Goal: Task Accomplishment & Management: Use online tool/utility

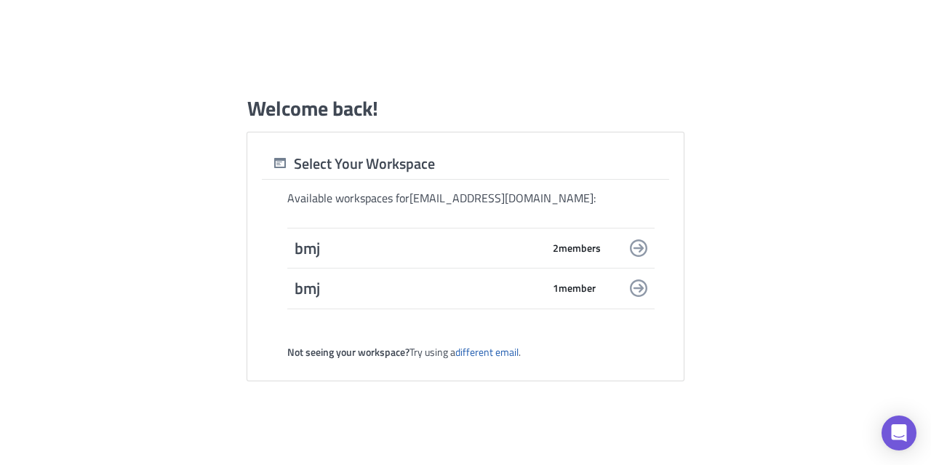
click at [382, 257] on span "bmj" at bounding box center [417, 248] width 247 height 20
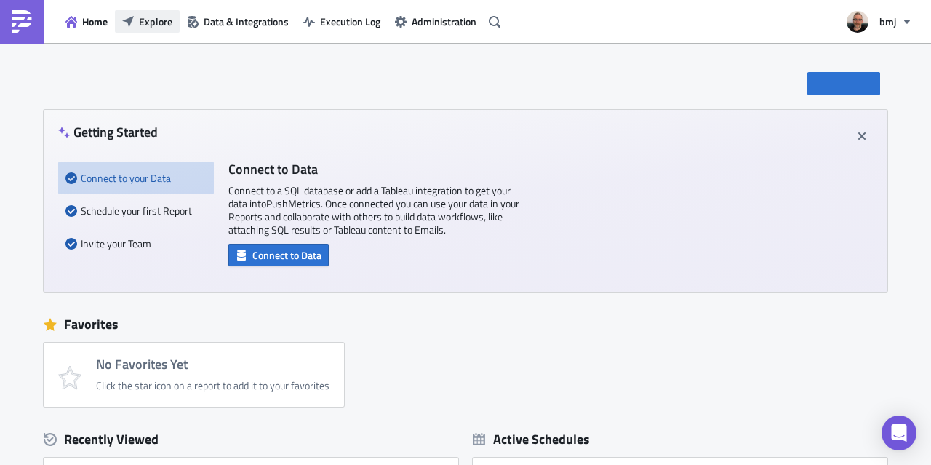
click at [166, 24] on span "Explore" at bounding box center [155, 21] width 33 height 15
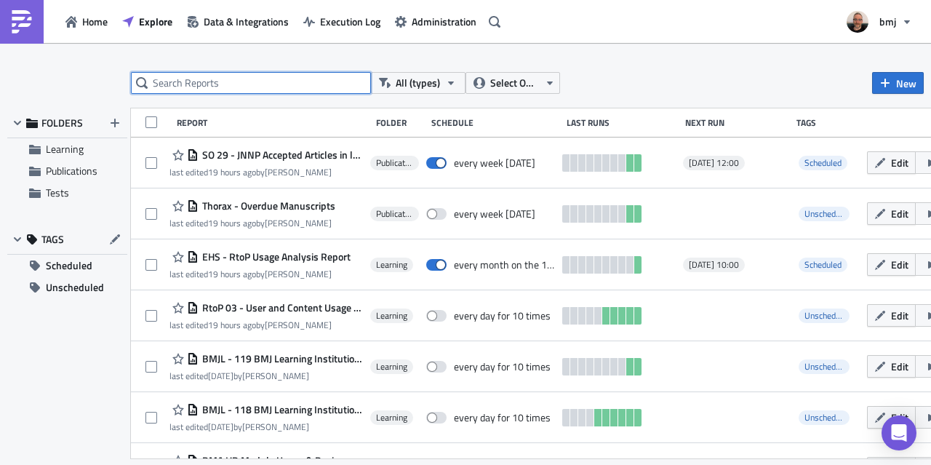
click at [285, 79] on input "text" at bounding box center [251, 83] width 240 height 22
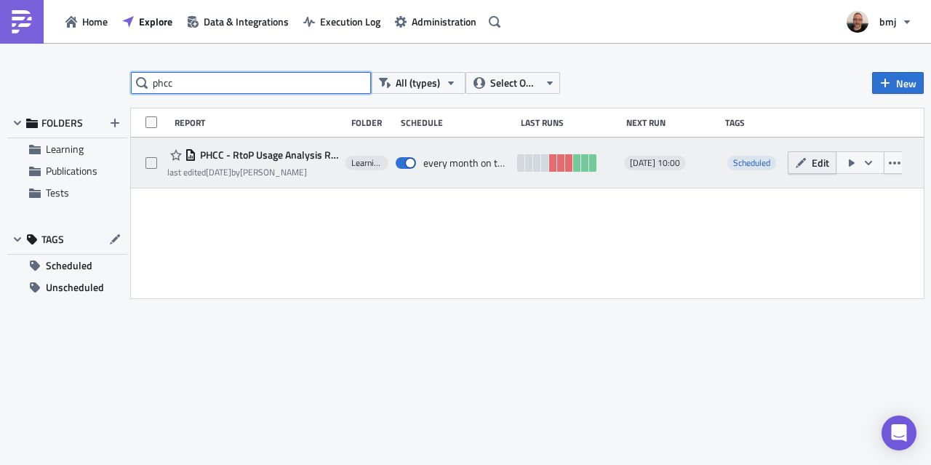
type input "phcc"
click at [814, 162] on button "Edit" at bounding box center [811, 162] width 49 height 23
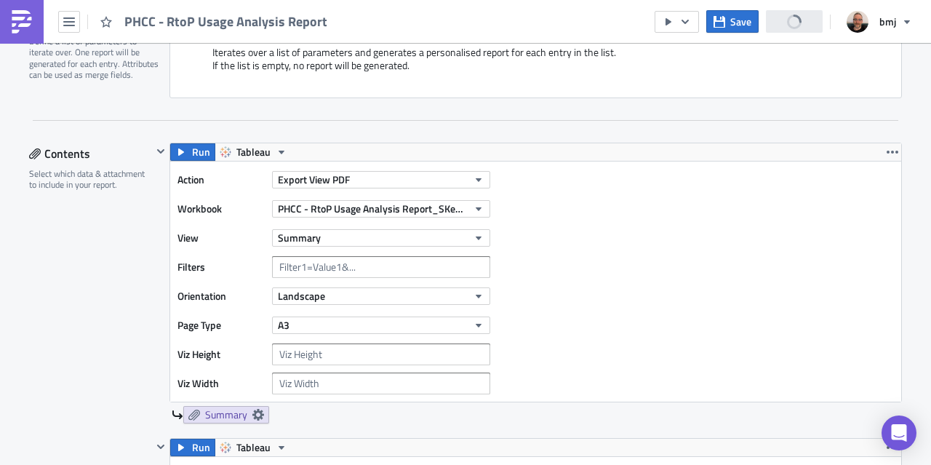
scroll to position [371, 0]
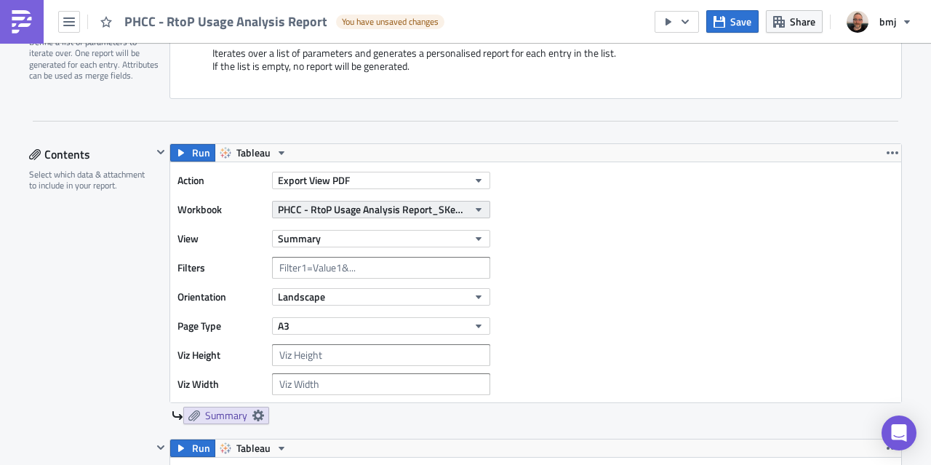
click at [457, 212] on span "PHCC - RtoP Usage Analysis Report_SKedits" at bounding box center [373, 208] width 190 height 15
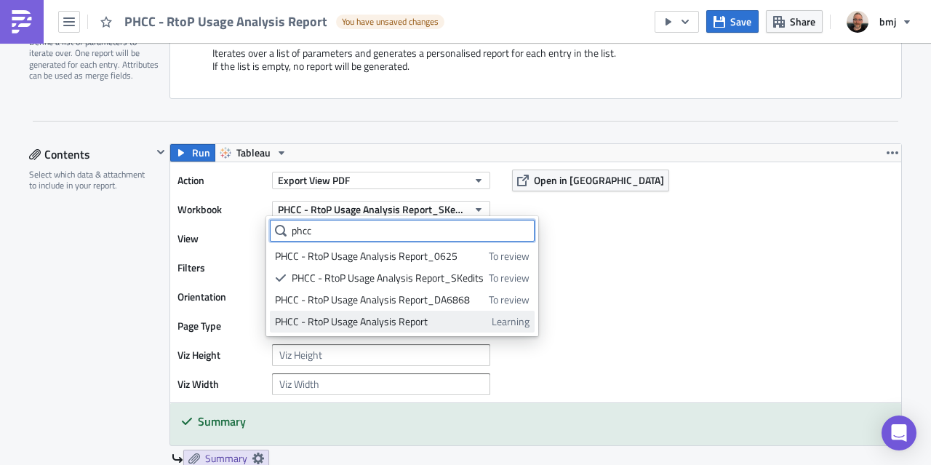
type input "phcc"
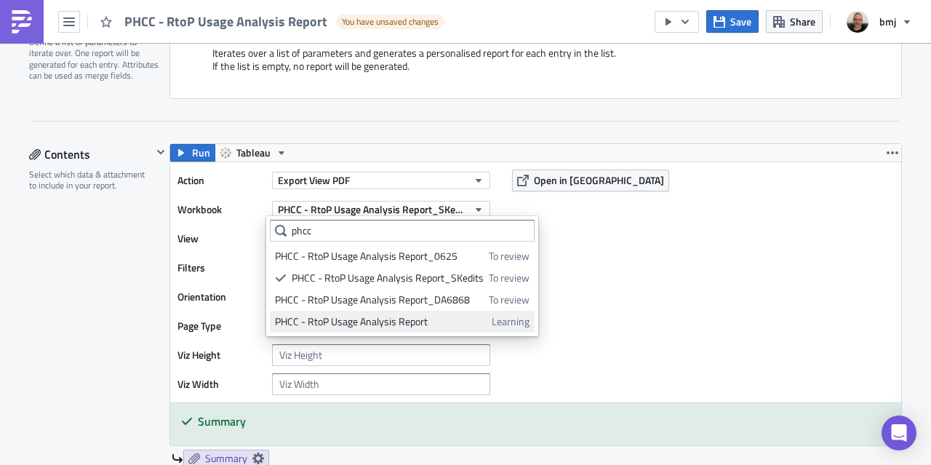
click at [393, 316] on div "PHCC - RtoP Usage Analysis Report" at bounding box center [381, 321] width 212 height 15
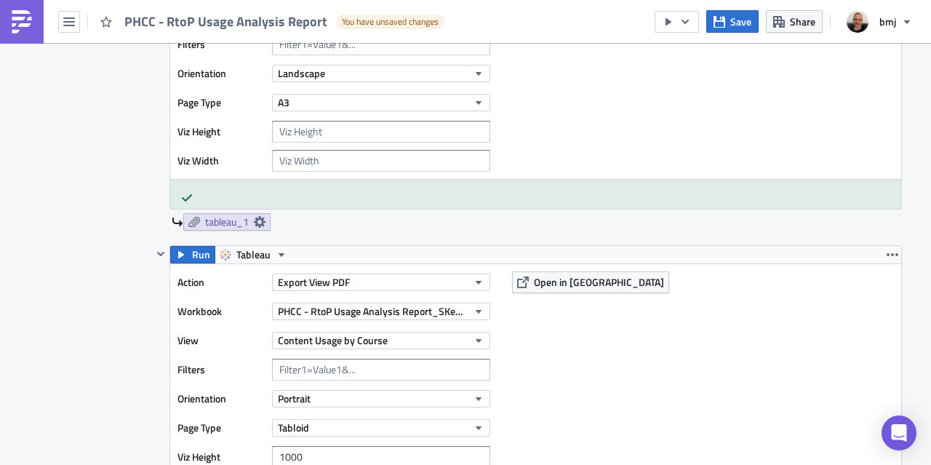
scroll to position [630, 0]
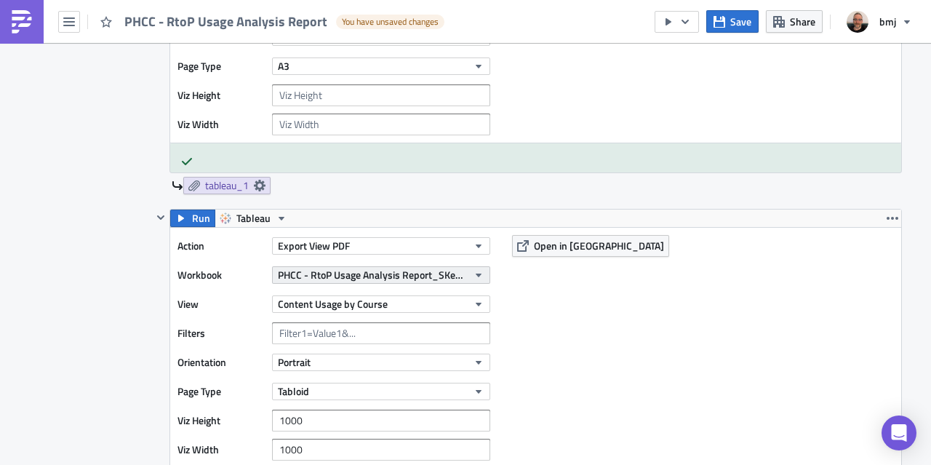
click at [464, 271] on button "PHCC - RtoP Usage Analysis Report_SKedits" at bounding box center [381, 274] width 218 height 17
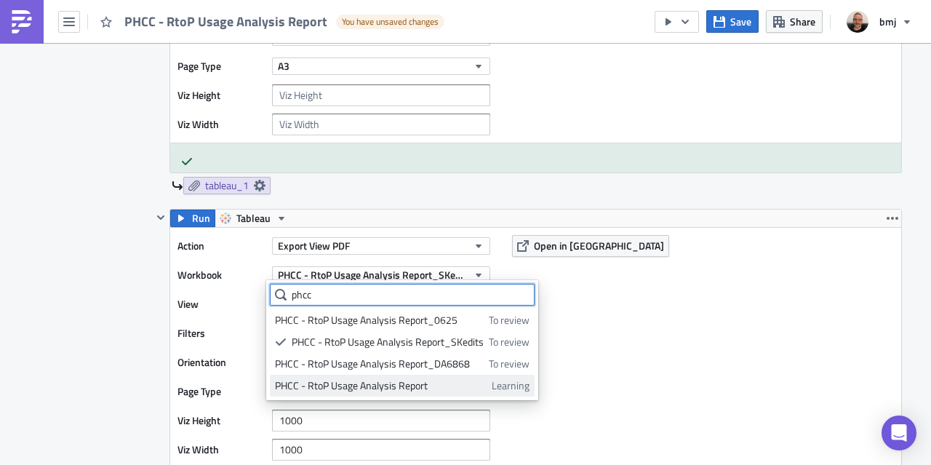
type input "phcc"
click at [427, 379] on div "PHCC - RtoP Usage Analysis Report" at bounding box center [381, 385] width 212 height 15
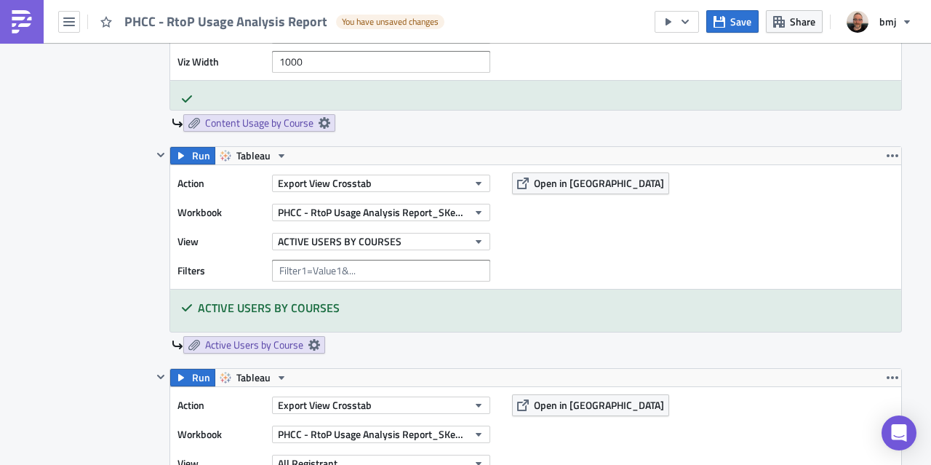
scroll to position [1022, 0]
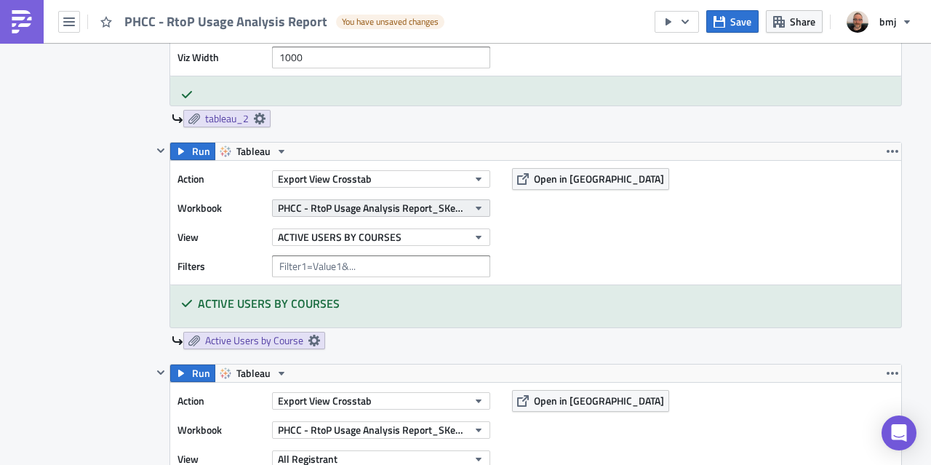
click at [449, 204] on span "PHCC - RtoP Usage Analysis Report_SKedits" at bounding box center [373, 207] width 190 height 15
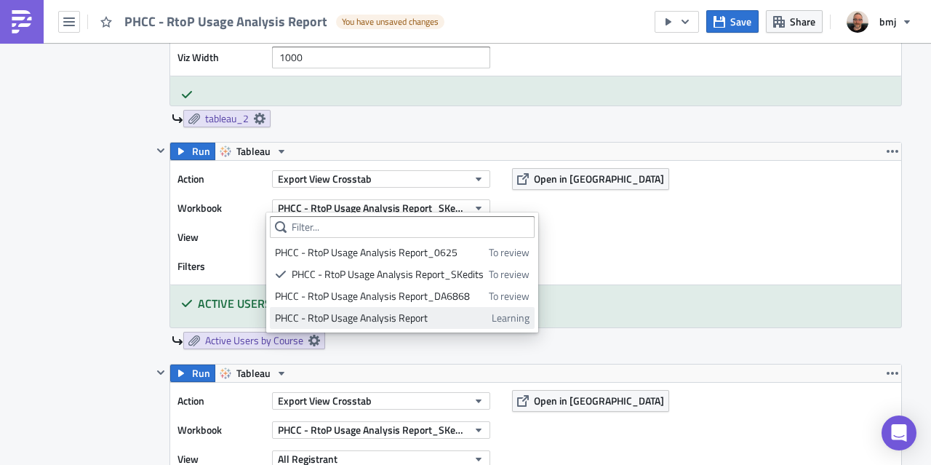
click at [421, 314] on div "PHCC - RtoP Usage Analysis Report" at bounding box center [381, 317] width 212 height 15
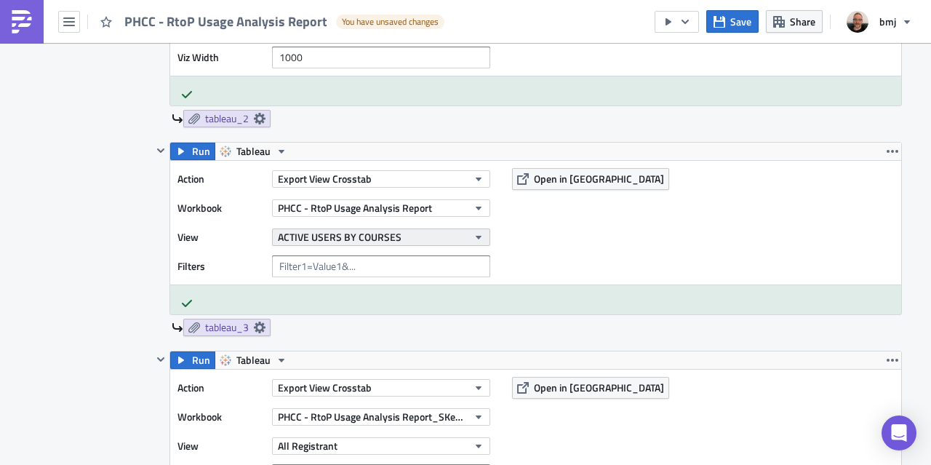
click at [455, 235] on button "ACTIVE USERS BY COURSES" at bounding box center [381, 236] width 218 height 17
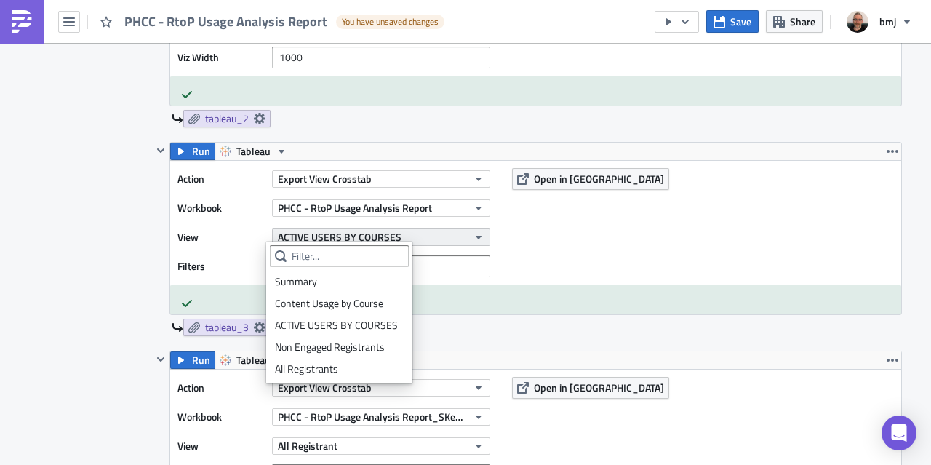
click at [446, 232] on button "ACTIVE USERS BY COURSES" at bounding box center [381, 236] width 218 height 17
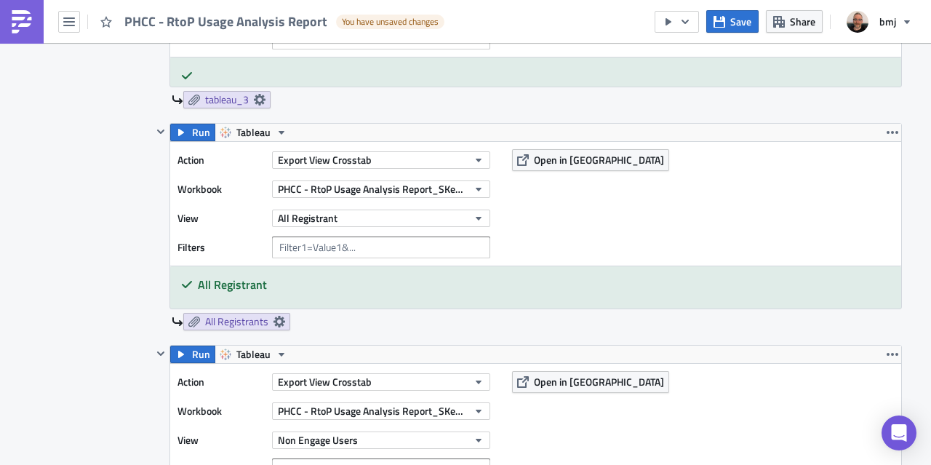
scroll to position [1249, 0]
click at [462, 183] on button "PHCC - RtoP Usage Analysis Report_SKedits" at bounding box center [381, 189] width 218 height 17
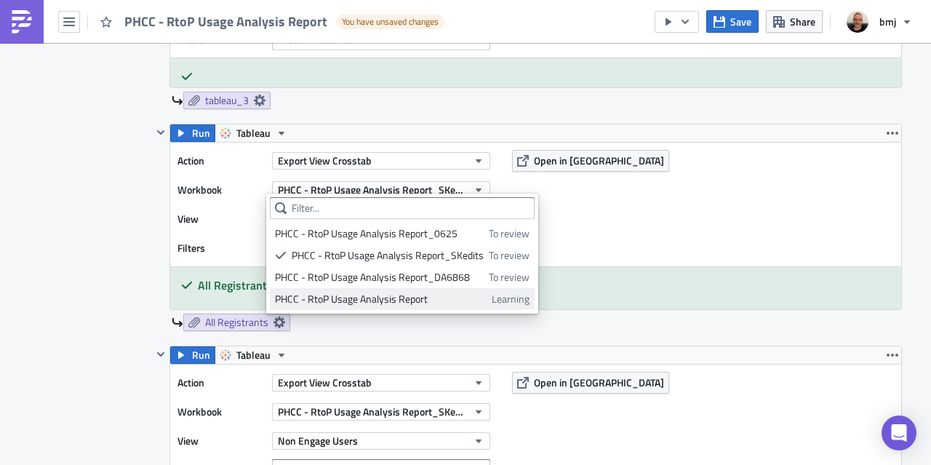
click at [414, 292] on div "PHCC - RtoP Usage Analysis Report" at bounding box center [381, 299] width 212 height 15
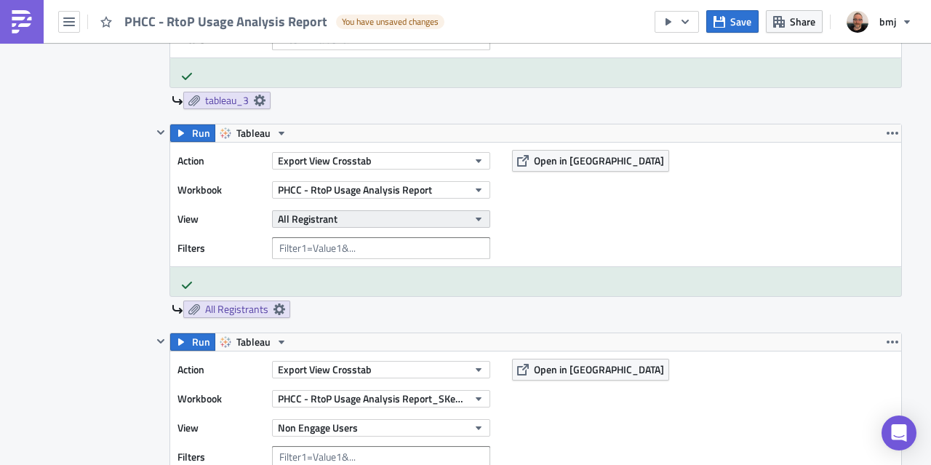
click at [406, 214] on button "All Registrant" at bounding box center [381, 218] width 218 height 17
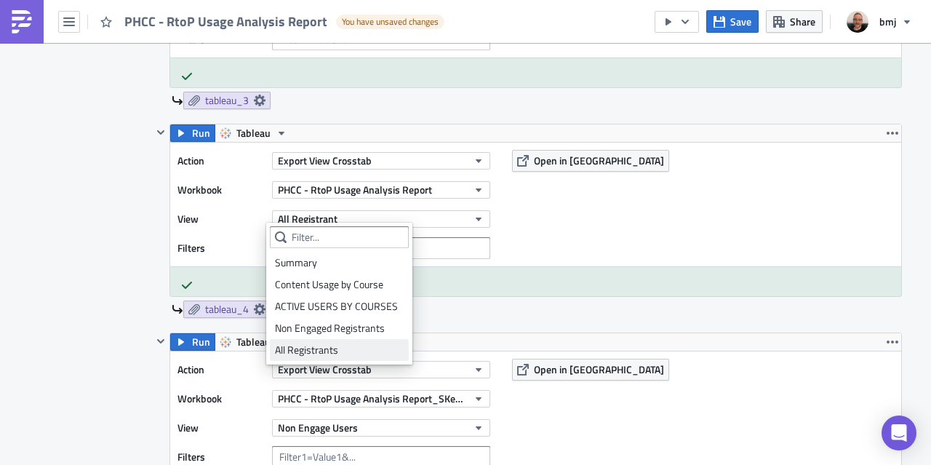
click at [347, 350] on div "All Registrants" at bounding box center [339, 349] width 129 height 15
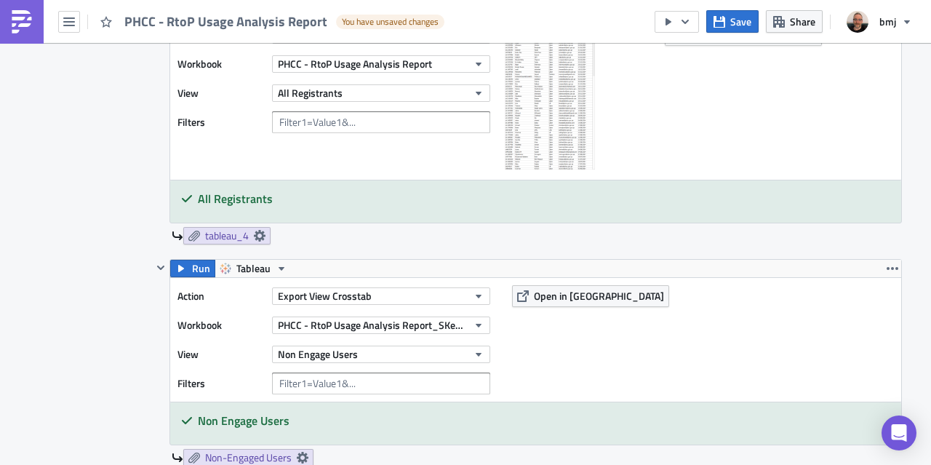
scroll to position [1415, 0]
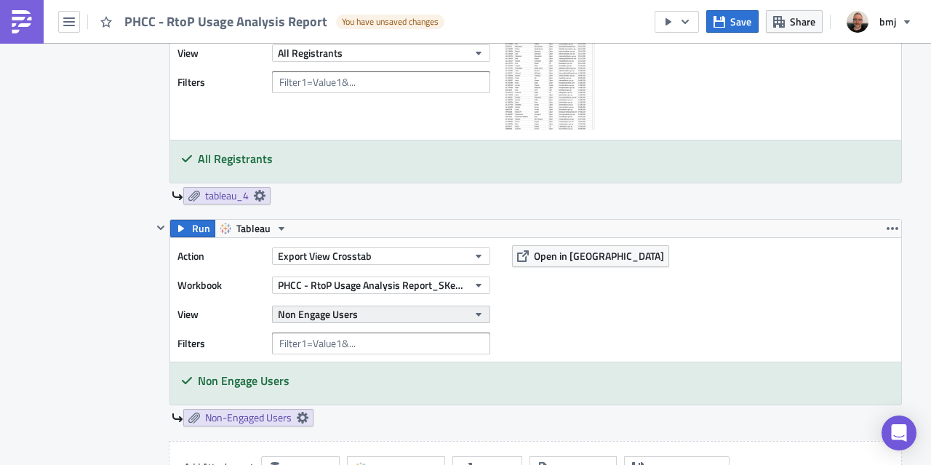
click at [462, 305] on button "Non Engage Users" at bounding box center [381, 313] width 218 height 17
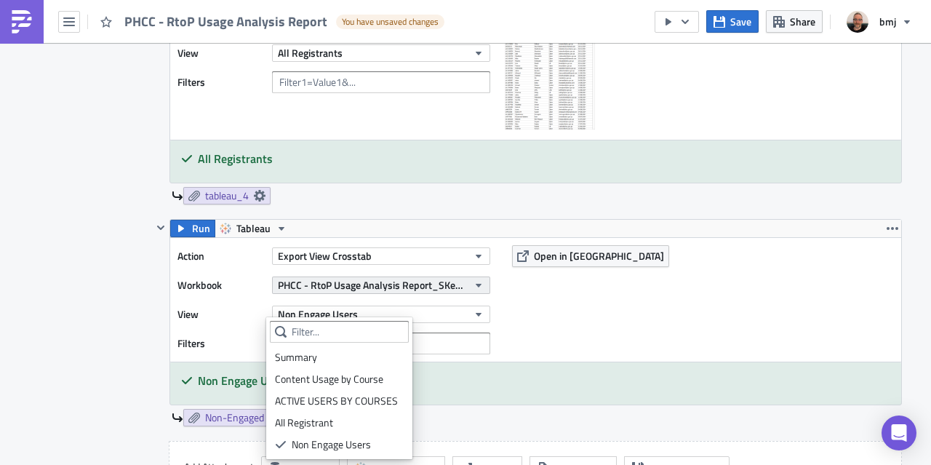
click at [462, 280] on button "PHCC - RtoP Usage Analysis Report_SKedits" at bounding box center [381, 284] width 218 height 17
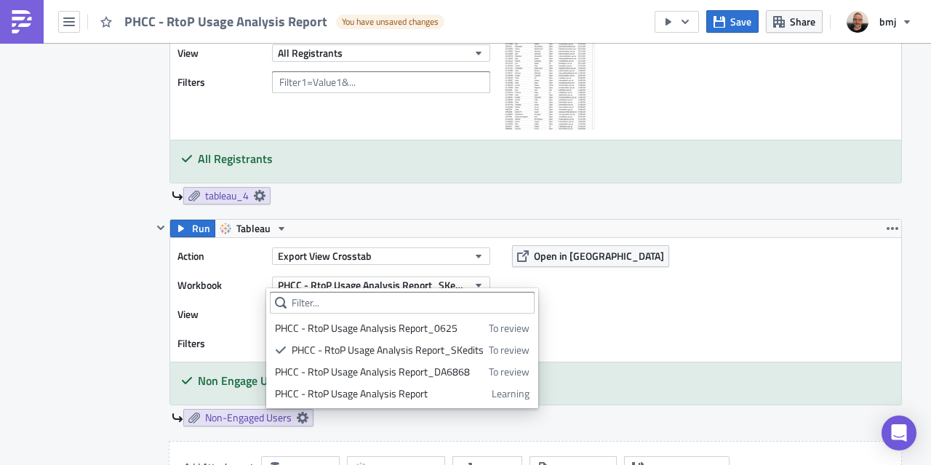
click at [393, 396] on div "PHCC - RtoP Usage Analysis Report" at bounding box center [381, 393] width 212 height 15
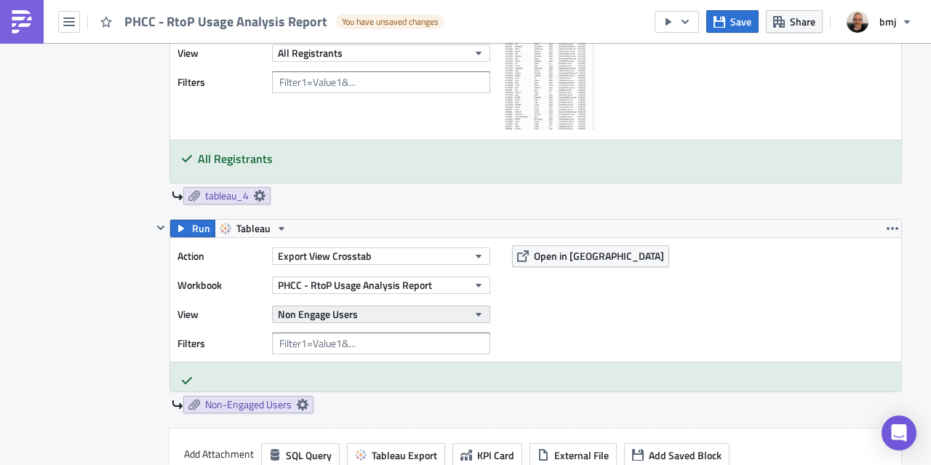
click at [454, 308] on button "Non Engage Users" at bounding box center [381, 313] width 218 height 17
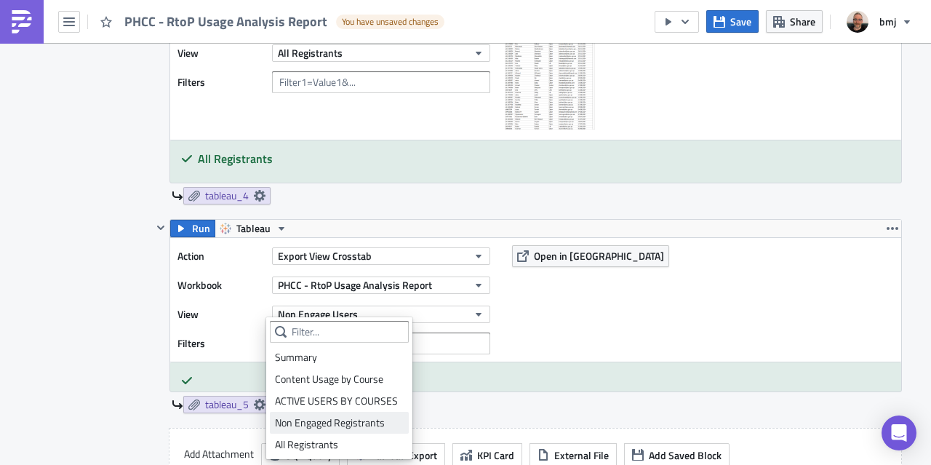
click at [362, 422] on div "Non Engaged Registrants" at bounding box center [339, 422] width 129 height 15
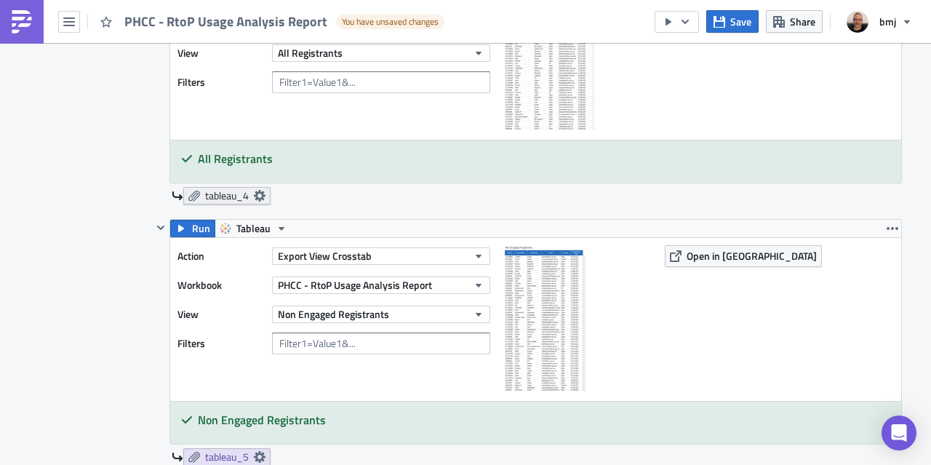
click at [255, 190] on icon at bounding box center [260, 196] width 12 height 12
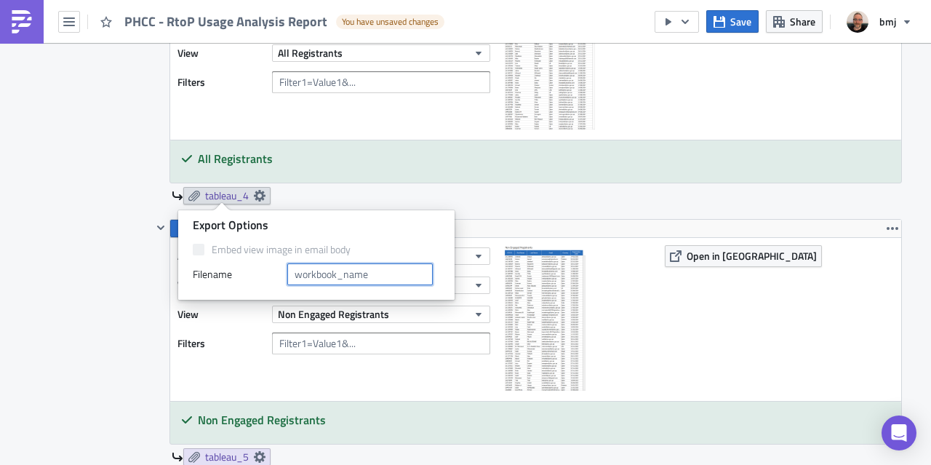
click at [314, 275] on input "text" at bounding box center [359, 274] width 145 height 22
type input "All Registrants"
click at [458, 178] on div "Run Tableau Action Export View Crosstab Workbook PHCC - RtoP Usage Analysis Rep…" at bounding box center [535, 81] width 732 height 246
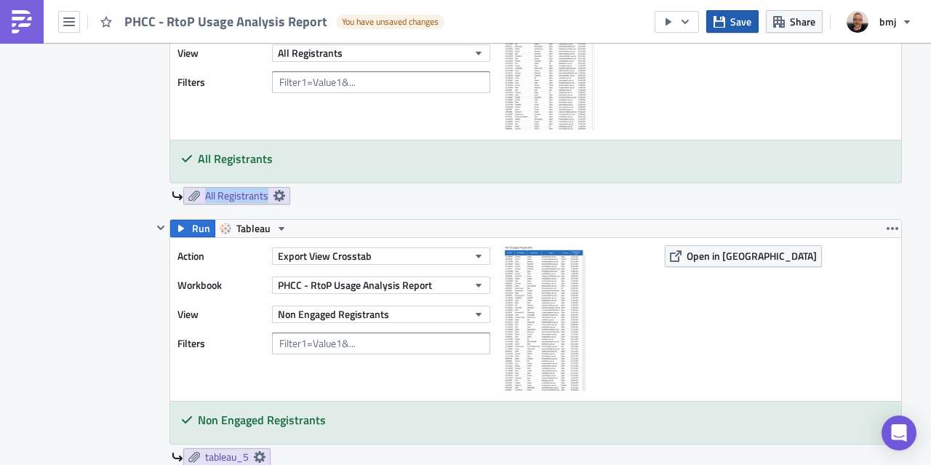
click at [733, 20] on span "Save" at bounding box center [740, 21] width 21 height 15
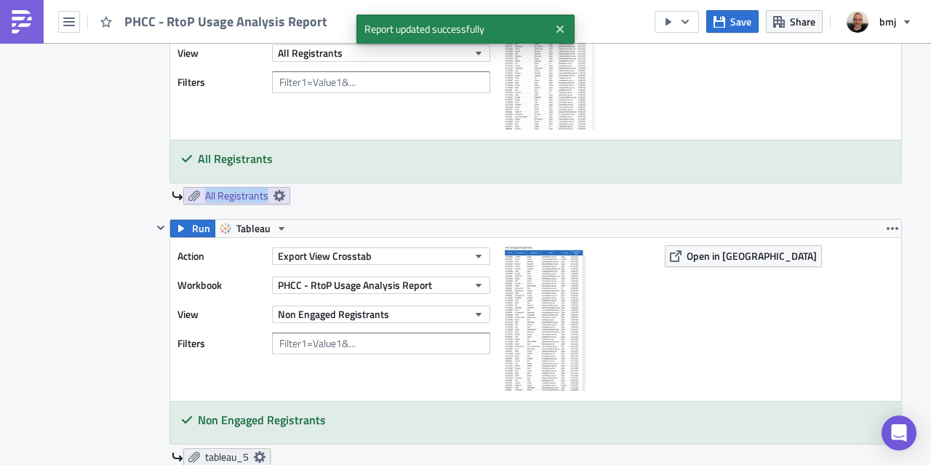
click at [256, 451] on icon at bounding box center [260, 457] width 12 height 12
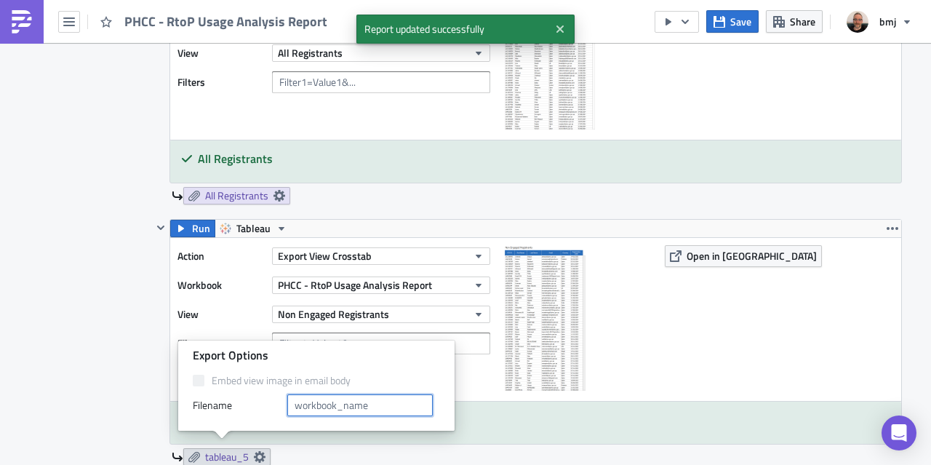
click at [321, 401] on input "text" at bounding box center [359, 405] width 145 height 22
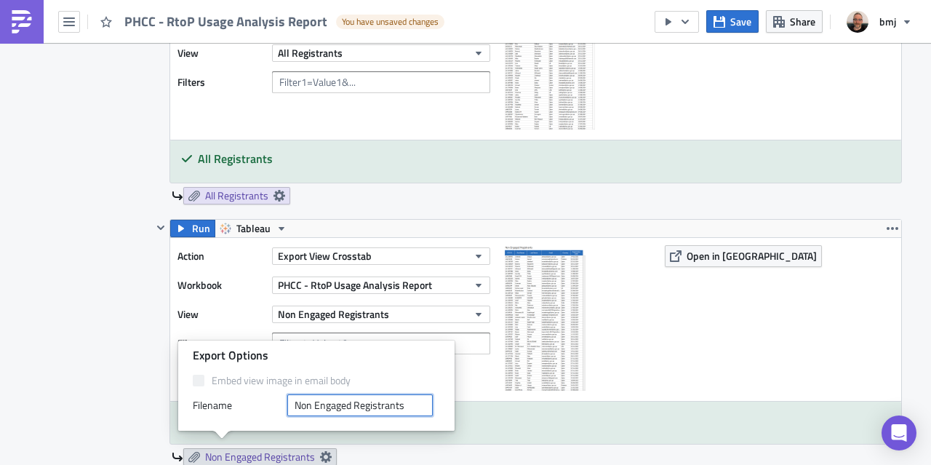
type input "Non Engaged Registrants"
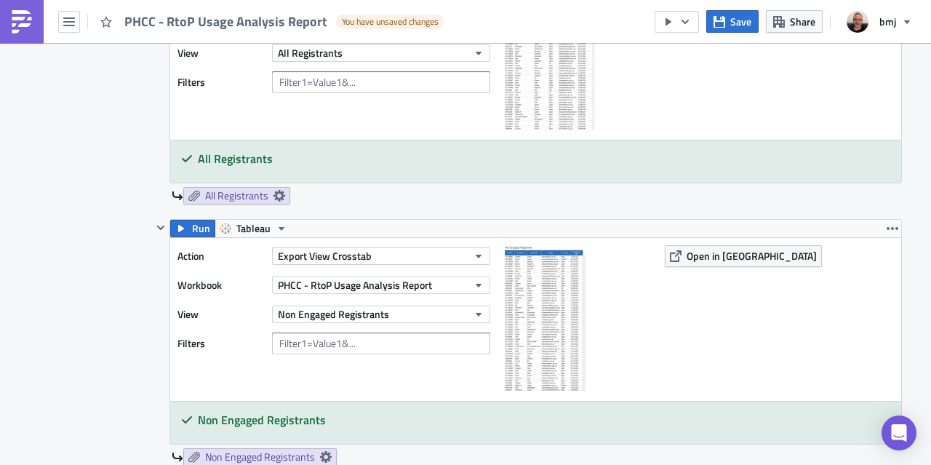
click at [558, 414] on h5 "Non Engaged Registrants" at bounding box center [544, 420] width 692 height 12
click at [735, 20] on span "Save" at bounding box center [740, 21] width 21 height 15
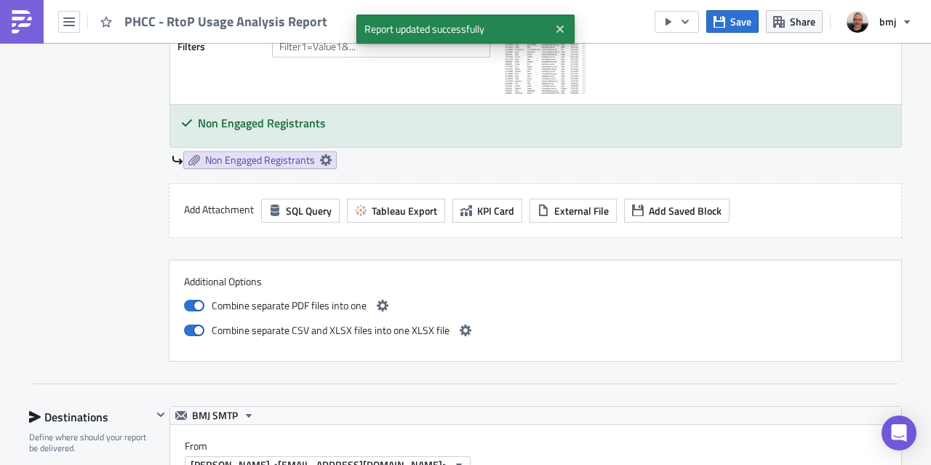
scroll to position [1712, 0]
click at [465, 324] on button "button" at bounding box center [465, 329] width 17 height 17
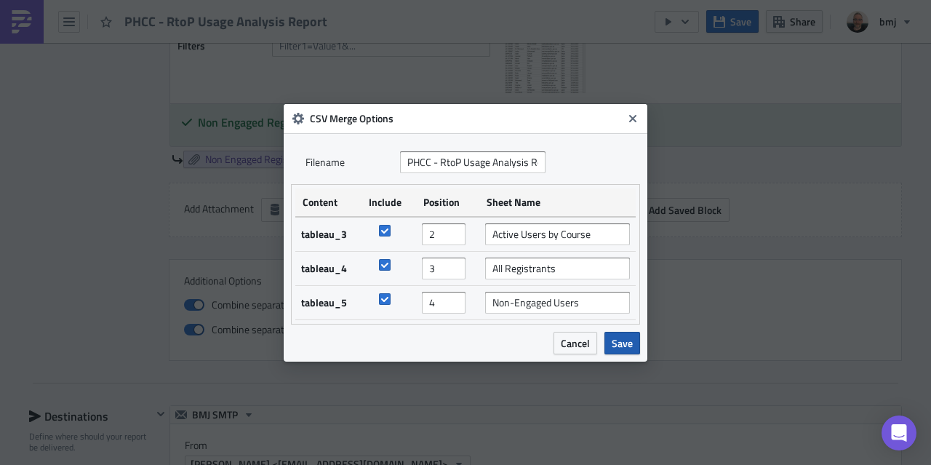
click at [618, 340] on span "Save" at bounding box center [621, 342] width 21 height 15
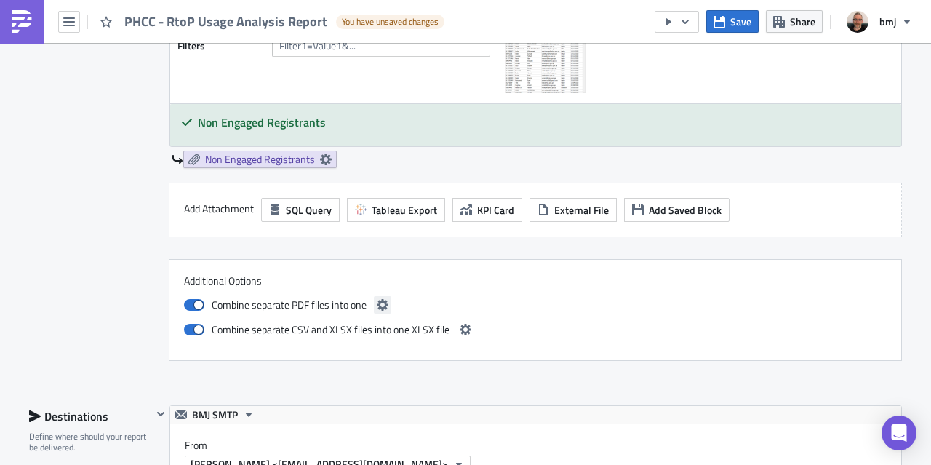
click at [378, 299] on icon "button" at bounding box center [383, 305] width 12 height 12
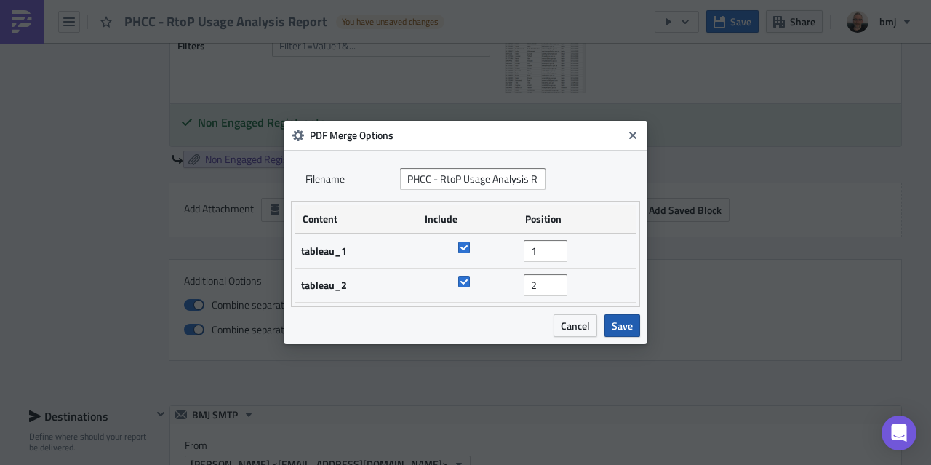
click at [620, 321] on span "Save" at bounding box center [621, 325] width 21 height 15
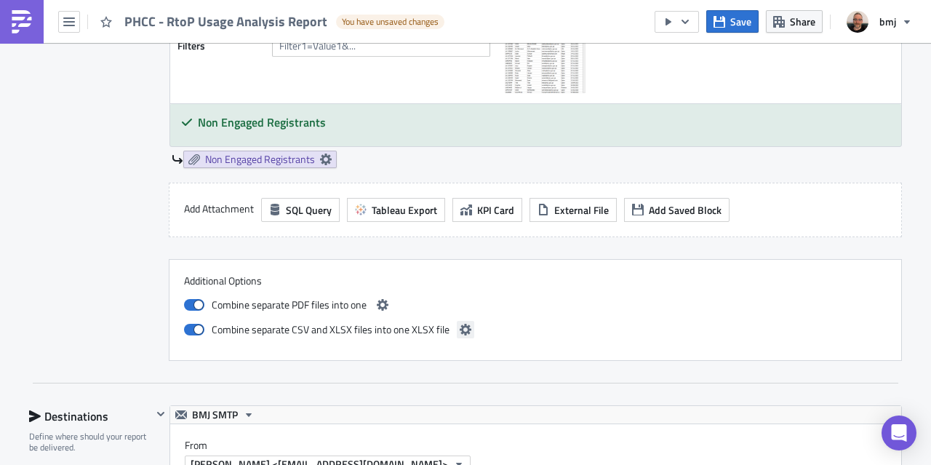
click at [459, 324] on icon "button" at bounding box center [465, 330] width 12 height 12
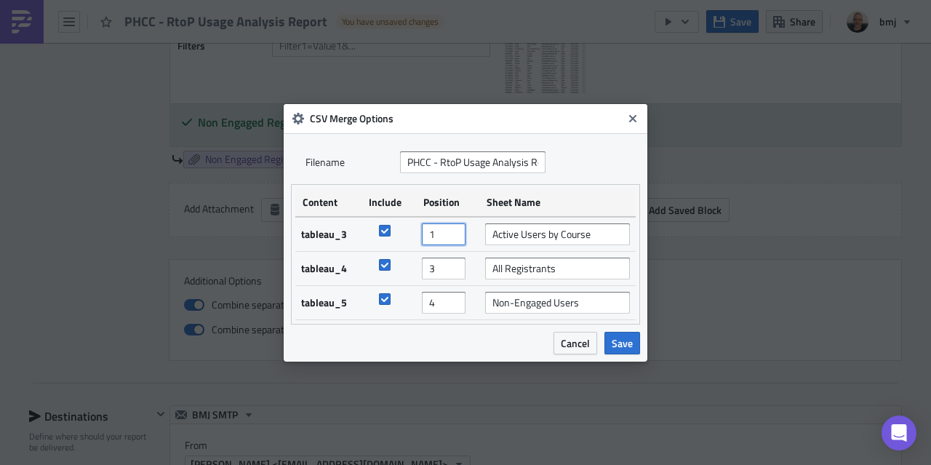
type input "1"
click at [457, 239] on input "1" at bounding box center [444, 234] width 44 height 22
type input "2"
click at [455, 273] on input "2" at bounding box center [444, 268] width 44 height 22
type input "3"
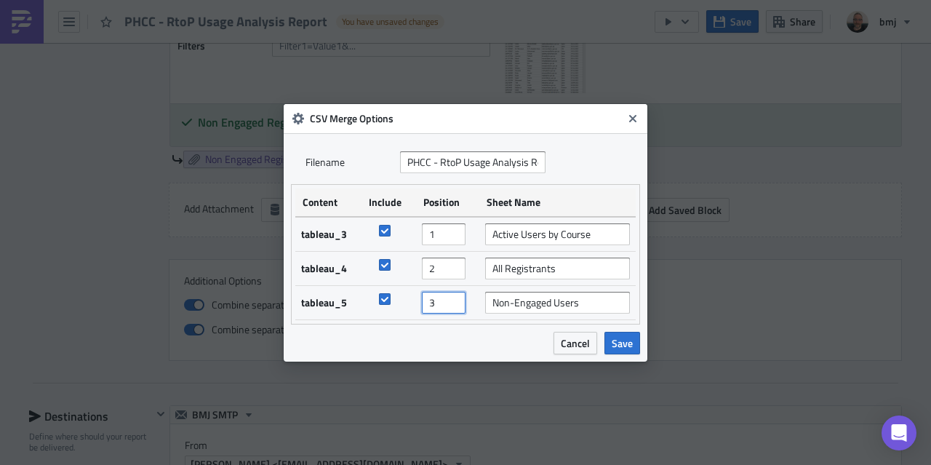
click at [455, 308] on input "3" at bounding box center [444, 303] width 44 height 22
click at [627, 342] on span "Save" at bounding box center [621, 342] width 21 height 15
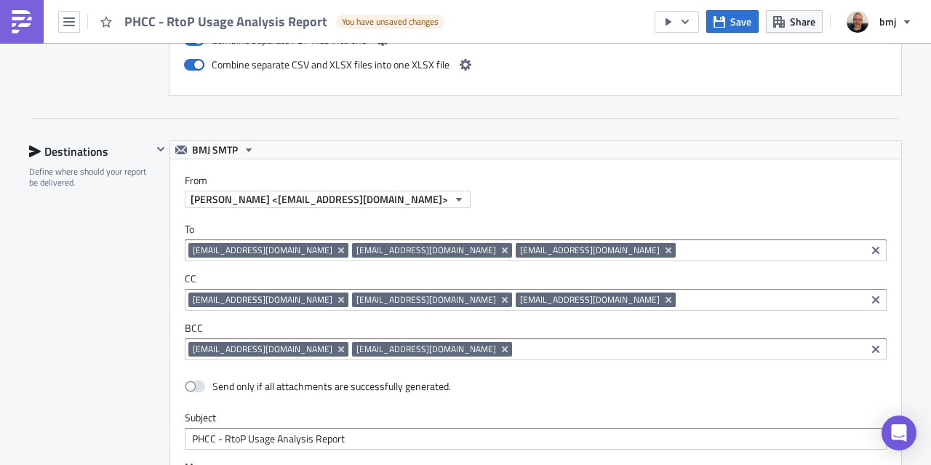
scroll to position [1998, 0]
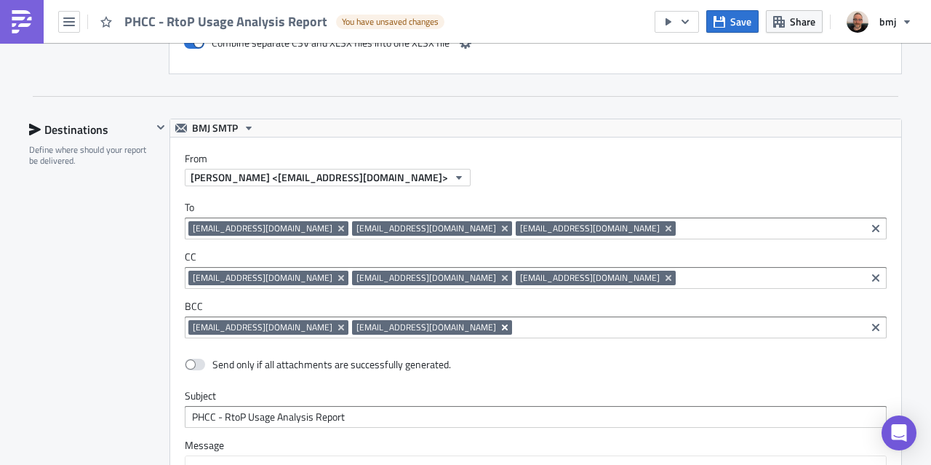
click at [499, 321] on icon "Remove Tag" at bounding box center [505, 327] width 12 height 12
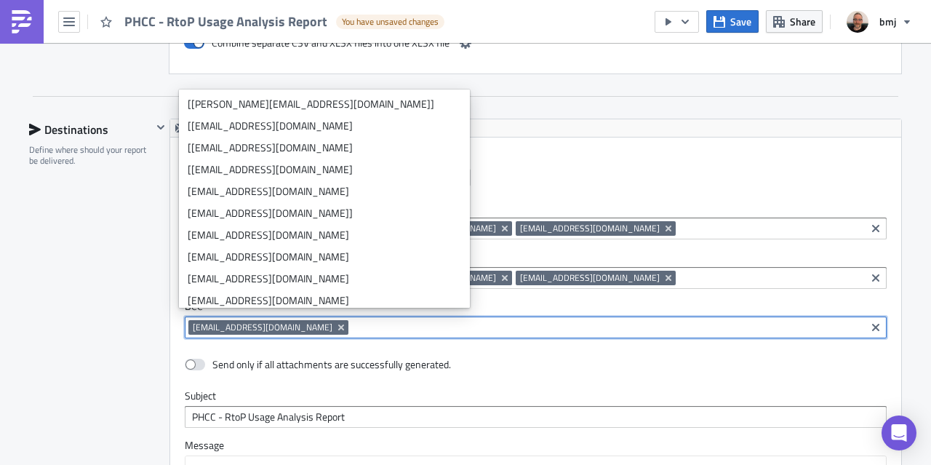
click at [335, 321] on icon "Remove Tag" at bounding box center [341, 327] width 12 height 12
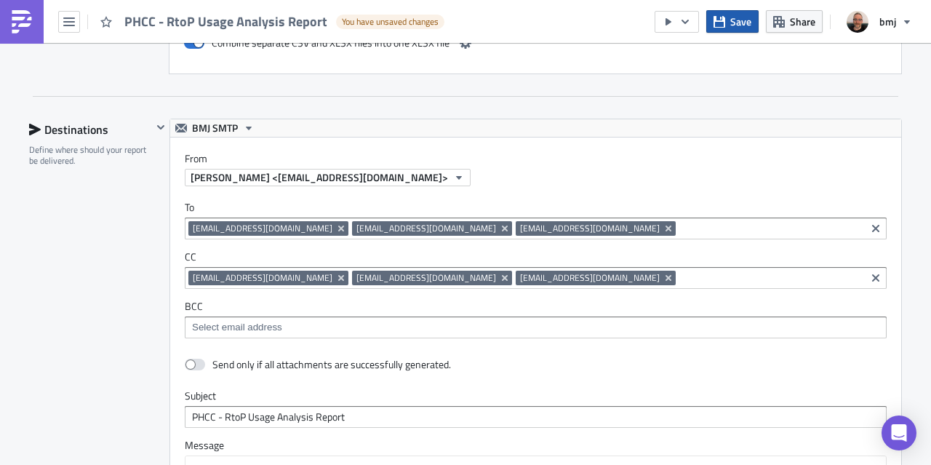
click at [724, 27] on icon "button" at bounding box center [719, 21] width 12 height 12
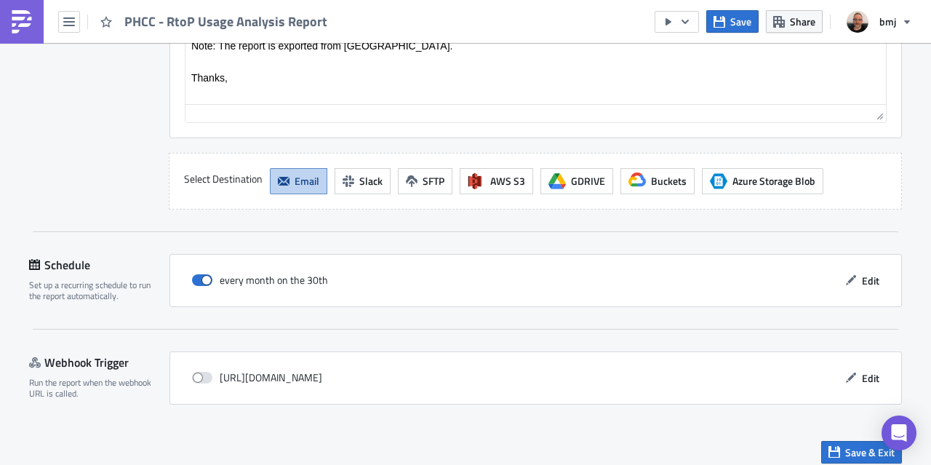
scroll to position [2549, 0]
click at [848, 274] on icon "button" at bounding box center [851, 280] width 12 height 12
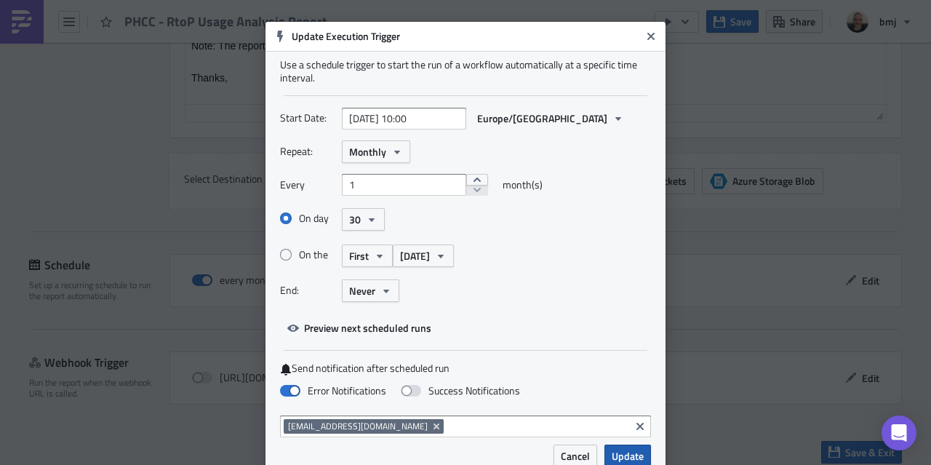
click at [611, 452] on span "Update" at bounding box center [627, 455] width 32 height 15
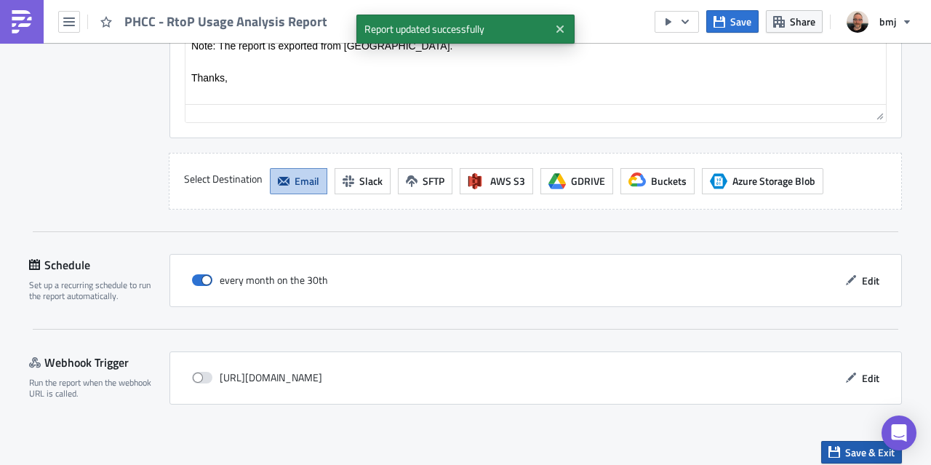
click at [837, 445] on button "Save & Exit" at bounding box center [861, 452] width 81 height 23
